Goal: Information Seeking & Learning: Learn about a topic

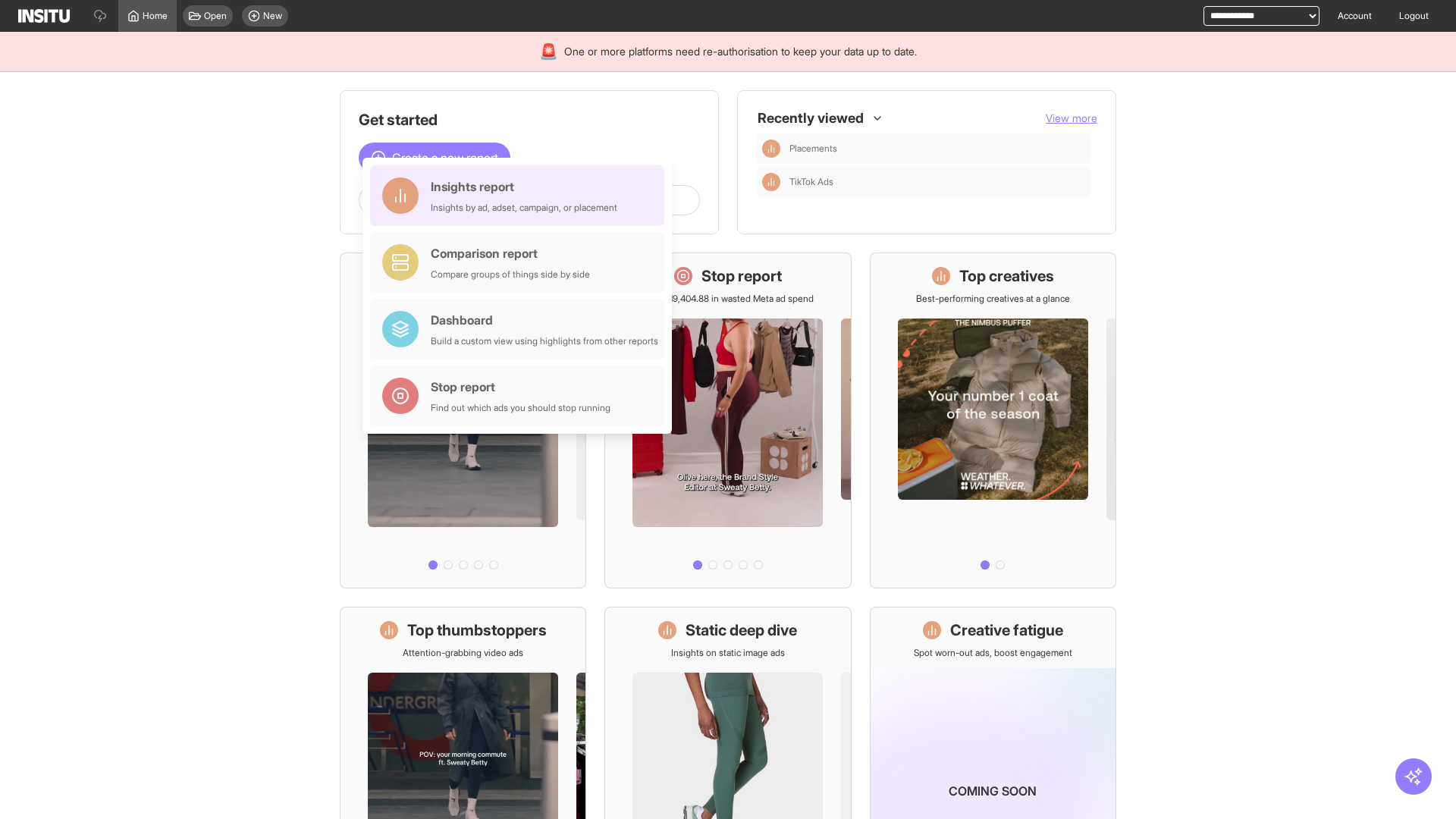
click at [521, 195] on div "Insights report Insights by ad, adset, campaign, or placement" at bounding box center [524, 195] width 187 height 36
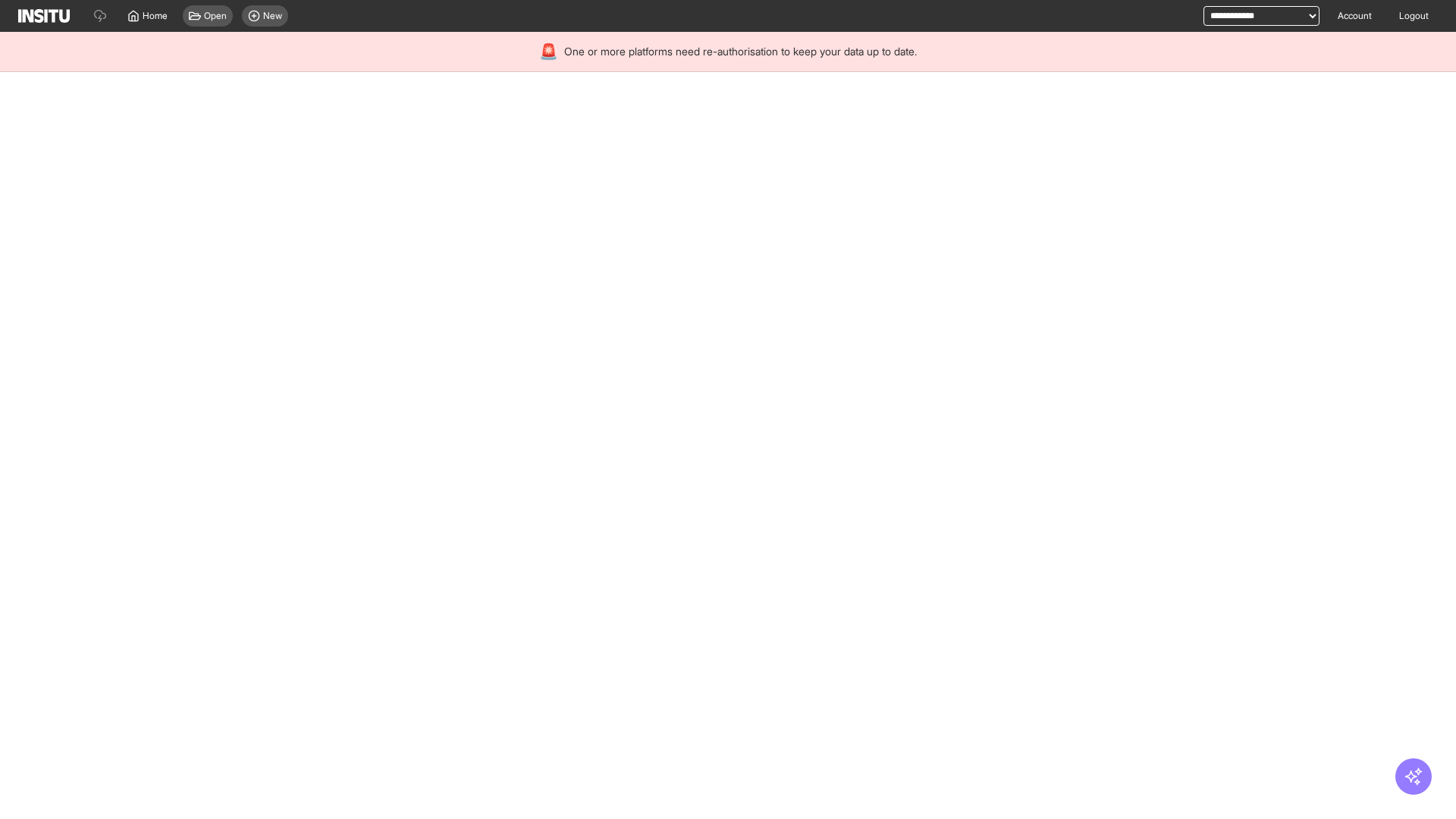
select select "**"
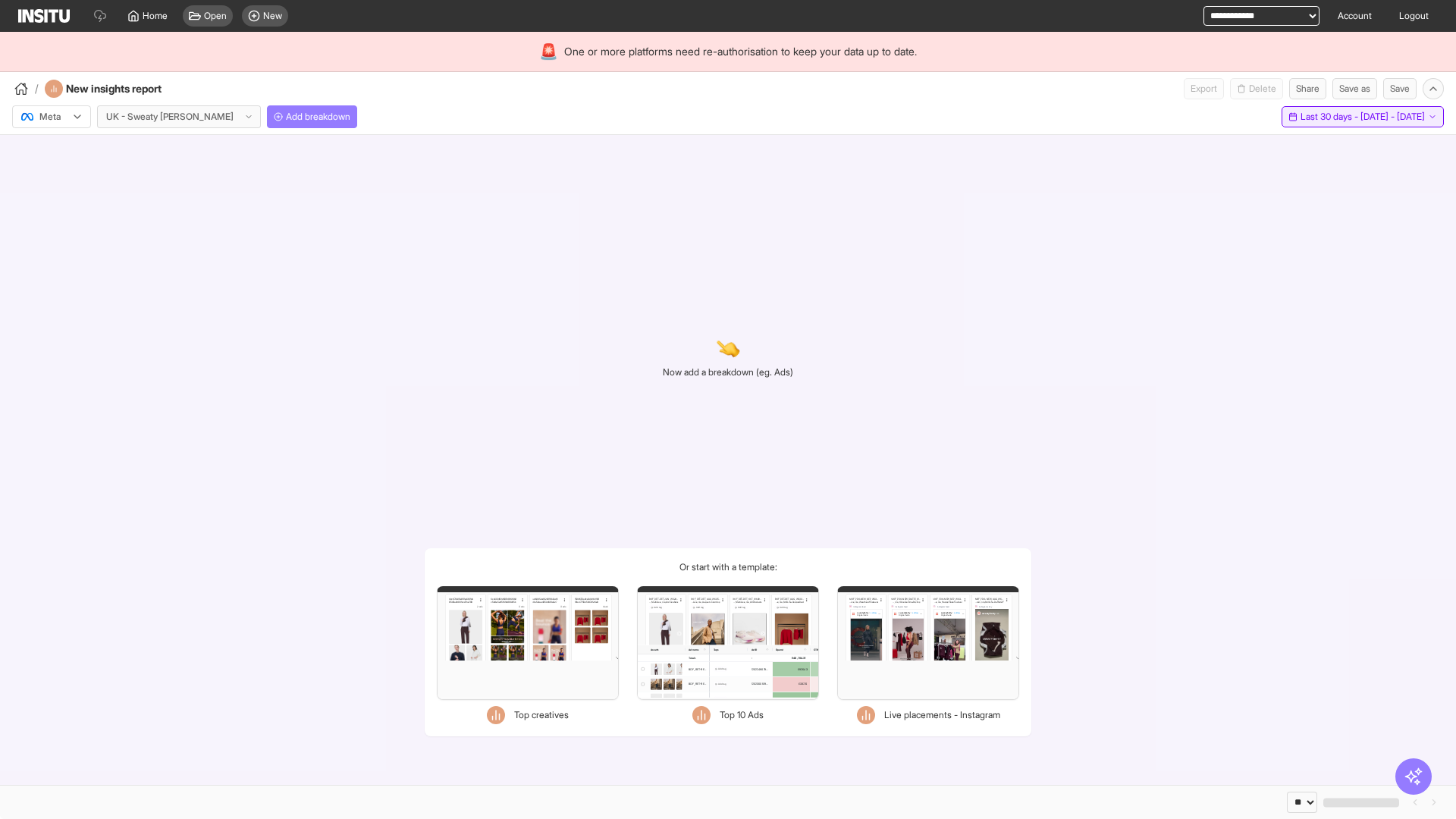
click at [1328, 117] on span "Last 30 days - [DATE] - [DATE]" at bounding box center [1362, 116] width 124 height 12
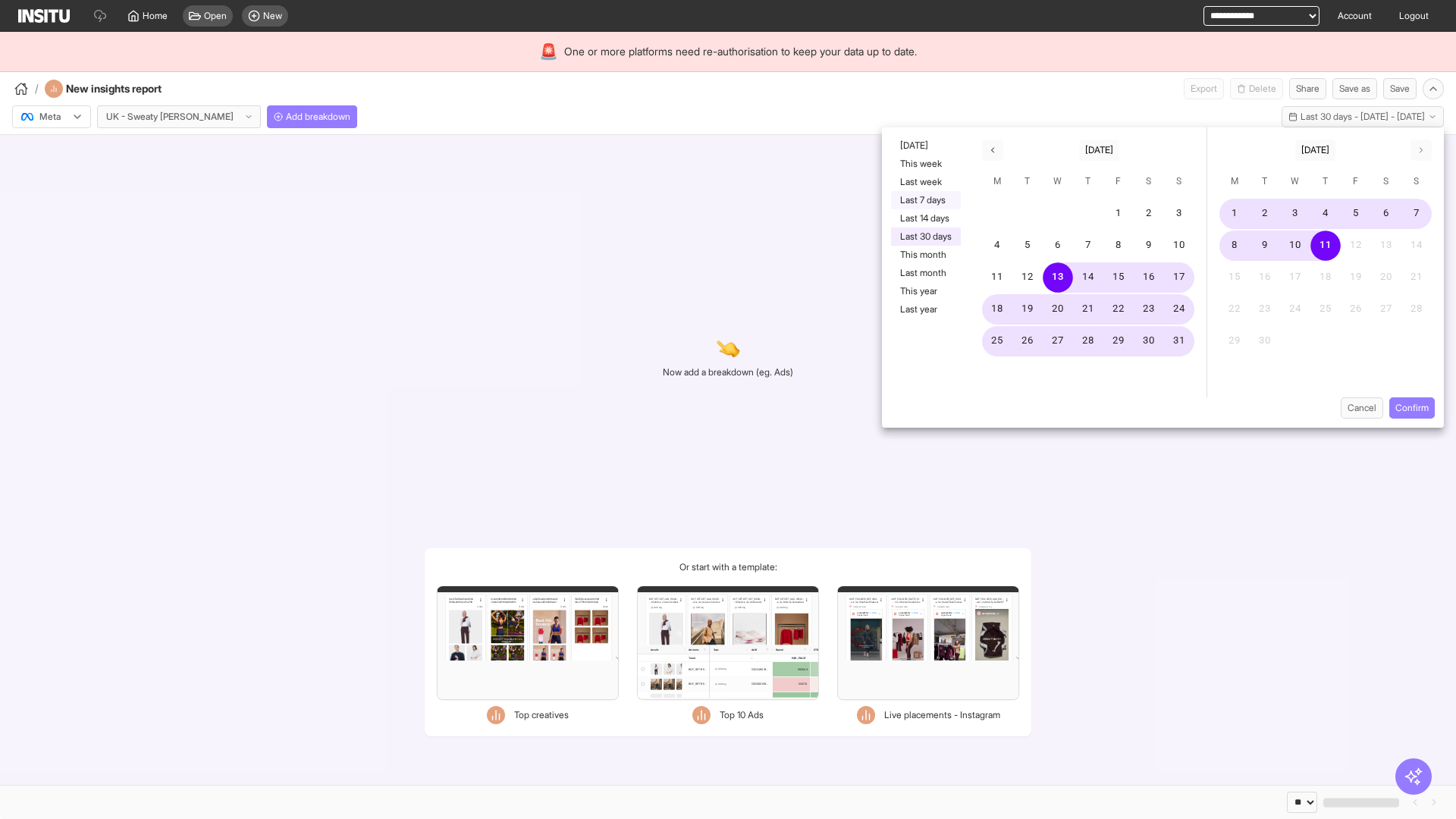
click at [924, 200] on button "Last 7 days" at bounding box center [925, 200] width 69 height 19
